Goal: Find specific page/section: Find specific page/section

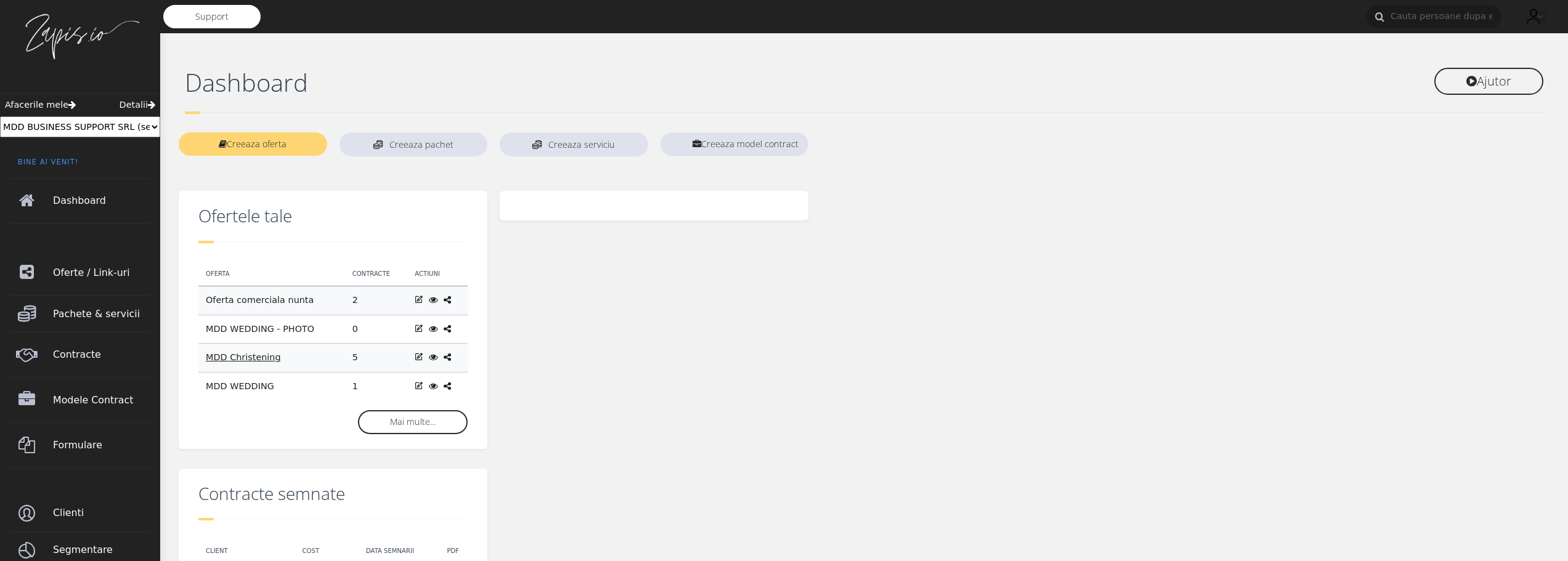
click at [248, 354] on link "MDD Christening" at bounding box center [243, 357] width 75 height 10
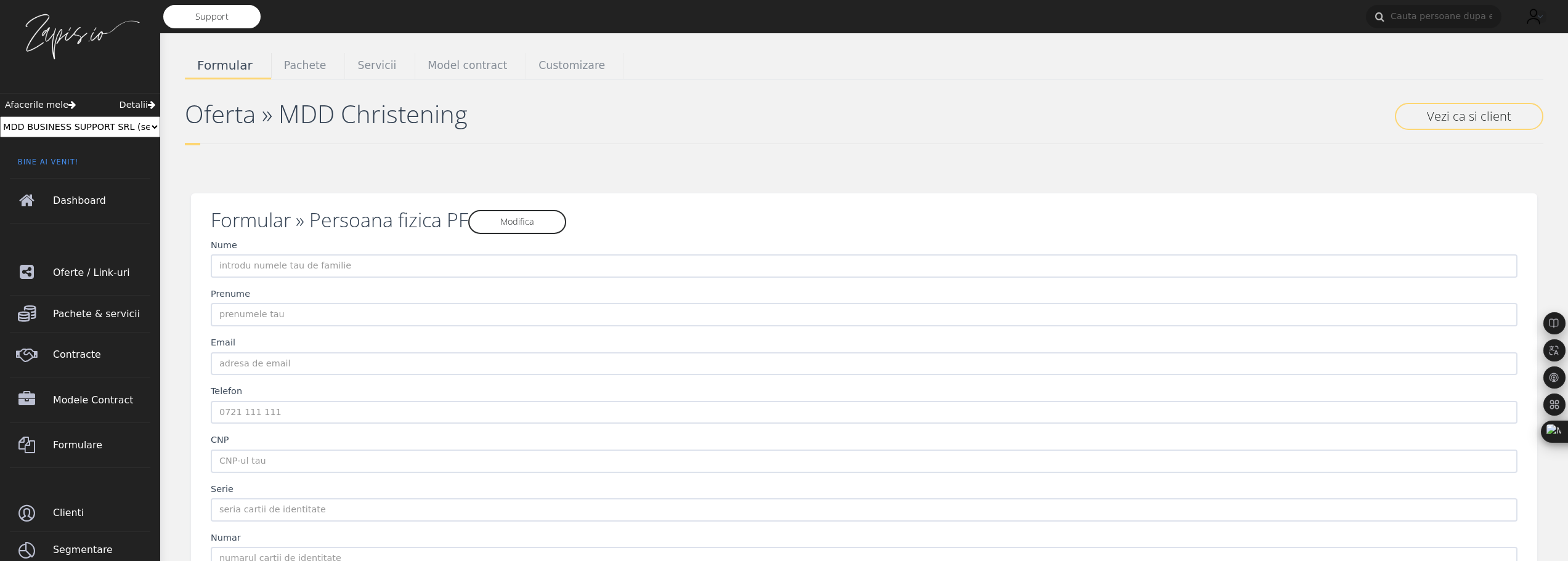
click at [227, 66] on span "Formular" at bounding box center [224, 66] width 55 height 15
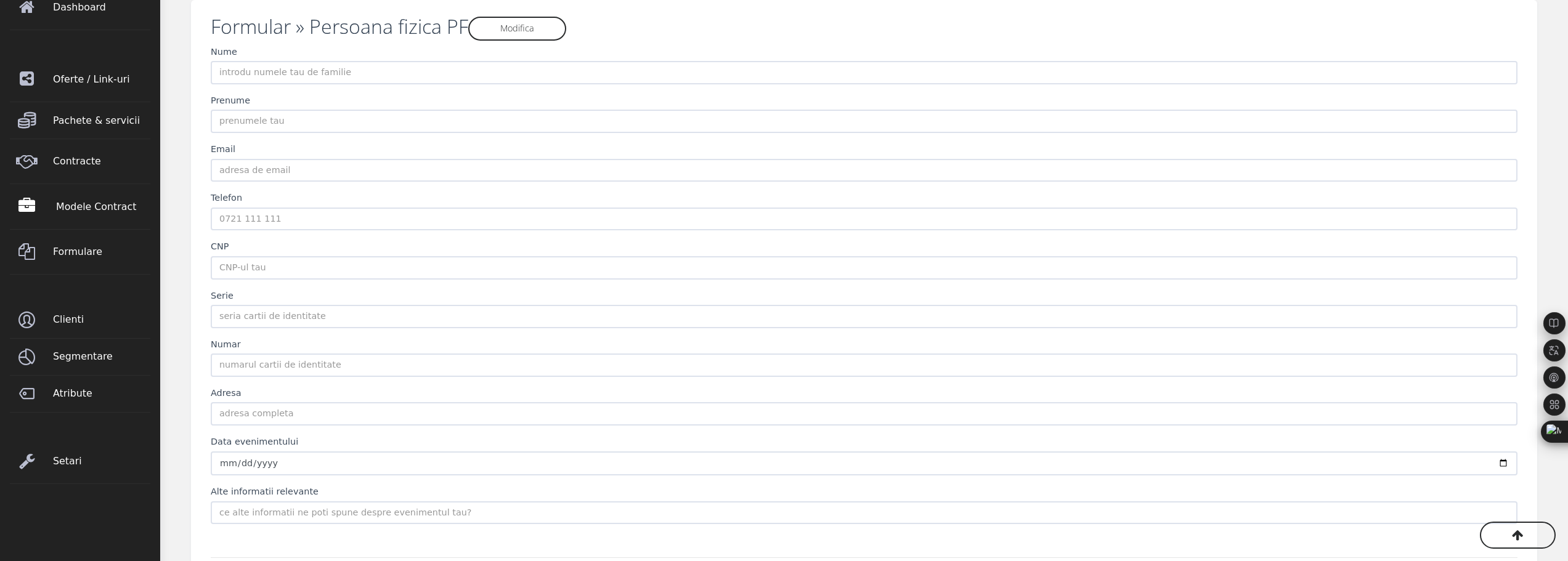
click at [76, 212] on span "Modele Contract" at bounding box center [105, 206] width 97 height 35
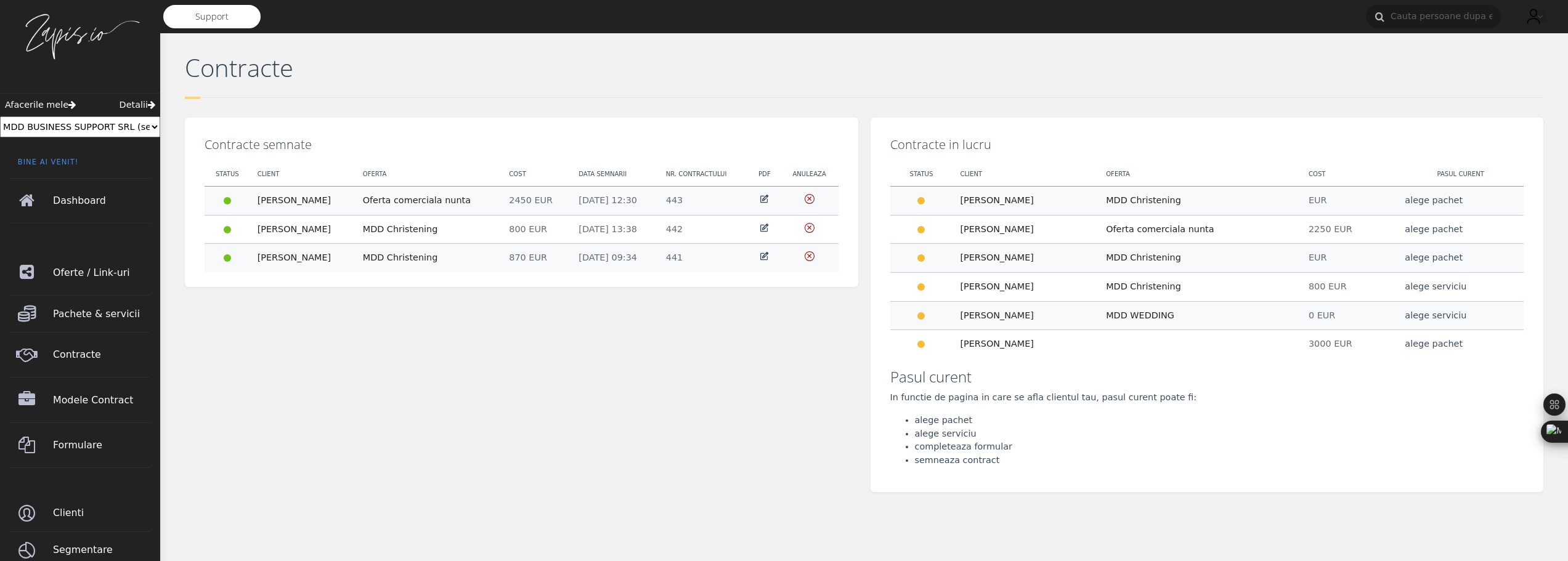
click at [708, 394] on div "Contracte semnate Status Client Oferta Cost Data semnarii Nr. contractului PDF …" at bounding box center [521, 310] width 686 height 384
